Goal: Find specific page/section: Find specific page/section

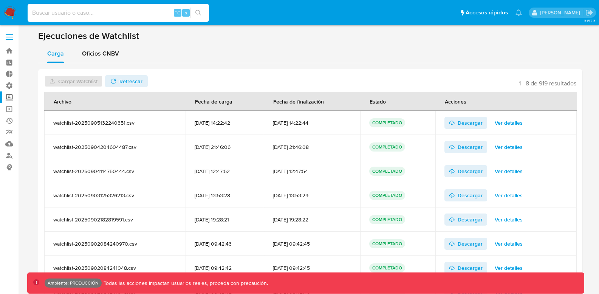
click at [110, 10] on input at bounding box center [118, 13] width 181 height 10
paste input "[URL][DOMAIN_NAME]"
drag, startPoint x: 107, startPoint y: 12, endPoint x: -94, endPoint y: 24, distance: 201.7
click at [0, 24] on html "Pausado Ver notificaciones [URL][DOMAIN_NAME] ⌥ s Accesos rápidos Presiona las …" at bounding box center [299, 166] width 599 height 333
click at [94, 12] on input "[URL][DOMAIN_NAME]" at bounding box center [118, 13] width 181 height 10
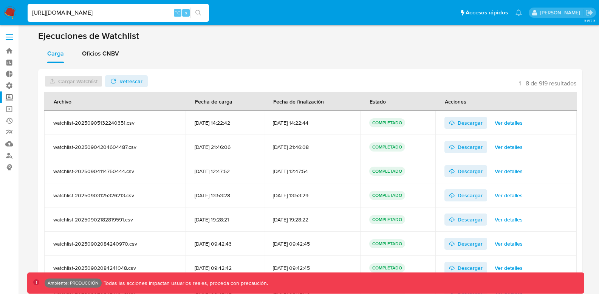
drag, startPoint x: 137, startPoint y: 11, endPoint x: 14, endPoint y: 0, distance: 123.3
click at [14, 0] on nav "Pausado Ver notificaciones [URL][DOMAIN_NAME] ⌥ s Accesos rápidos Presiona las …" at bounding box center [299, 12] width 599 height 25
type input "S9O1d03bspNUw1RHv4oKk67g"
click at [199, 15] on icon "search-icon" at bounding box center [198, 13] width 6 height 6
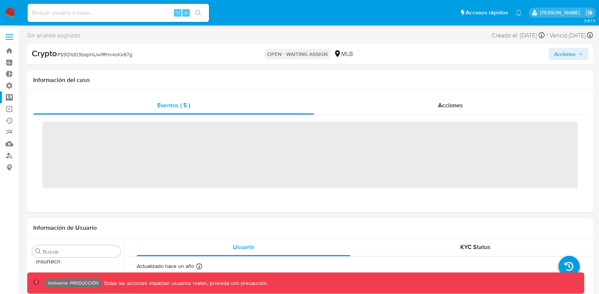
scroll to position [356, 0]
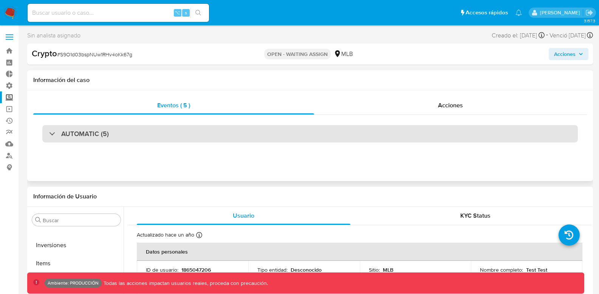
select select "10"
click at [53, 134] on div "AUTOMATIC (5)" at bounding box center [79, 134] width 60 height 8
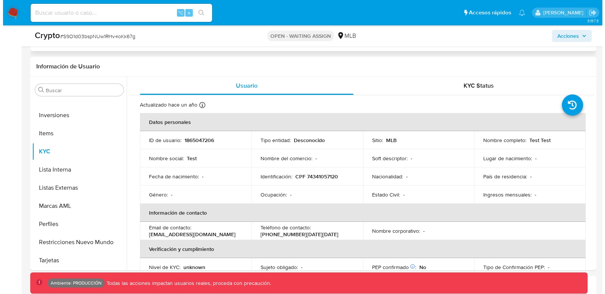
scroll to position [341, 0]
